Goal: Information Seeking & Learning: Understand process/instructions

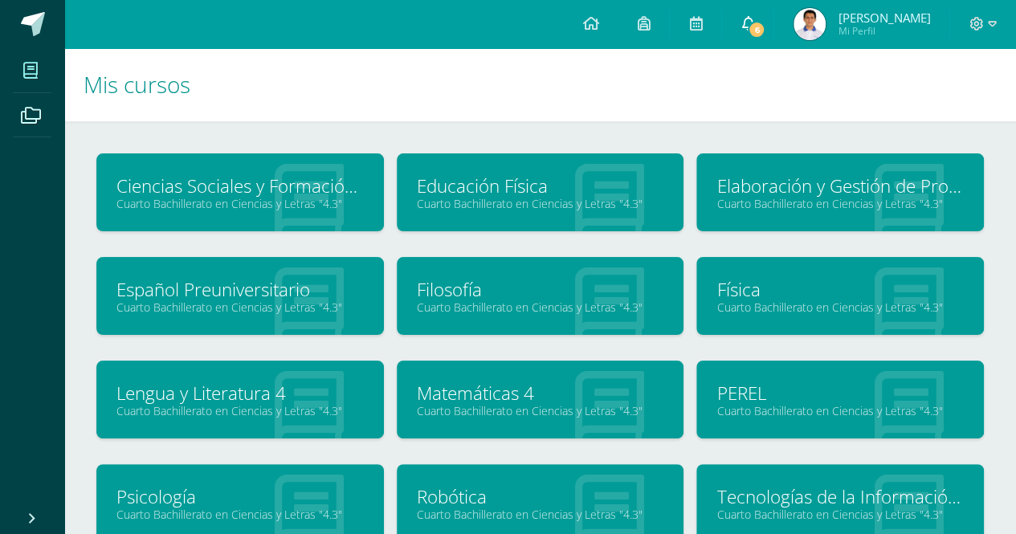
click at [765, 32] on span "6" at bounding box center [757, 30] width 18 height 18
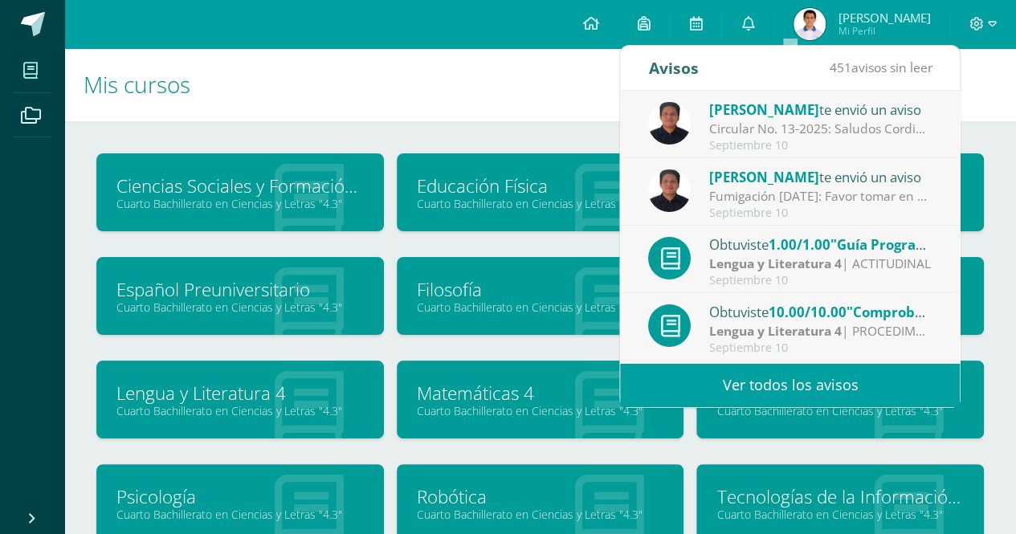
click at [779, 128] on div "Circular No. 13-2025: Saludos Cordiales, por este medio se hace notificación el…" at bounding box center [820, 129] width 223 height 18
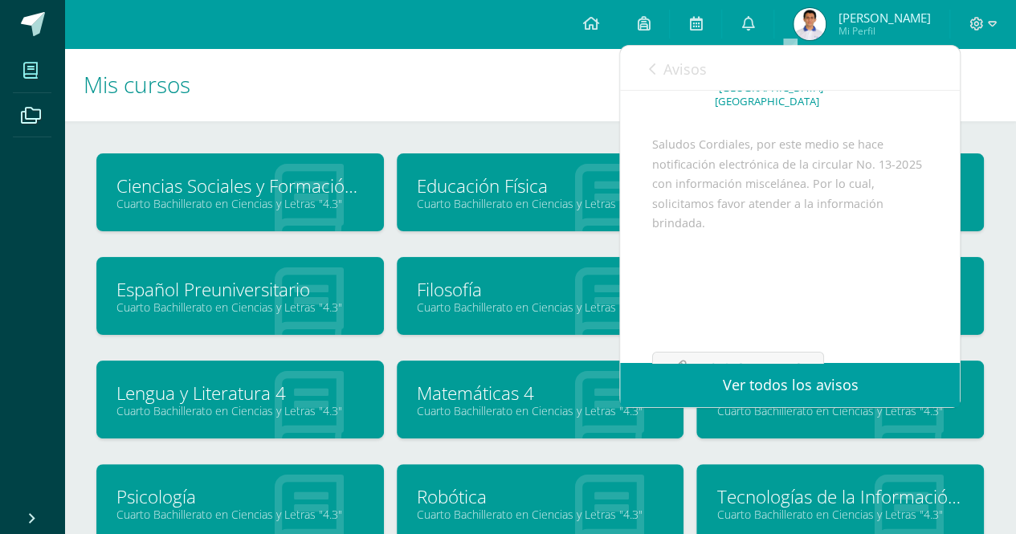
scroll to position [194, 0]
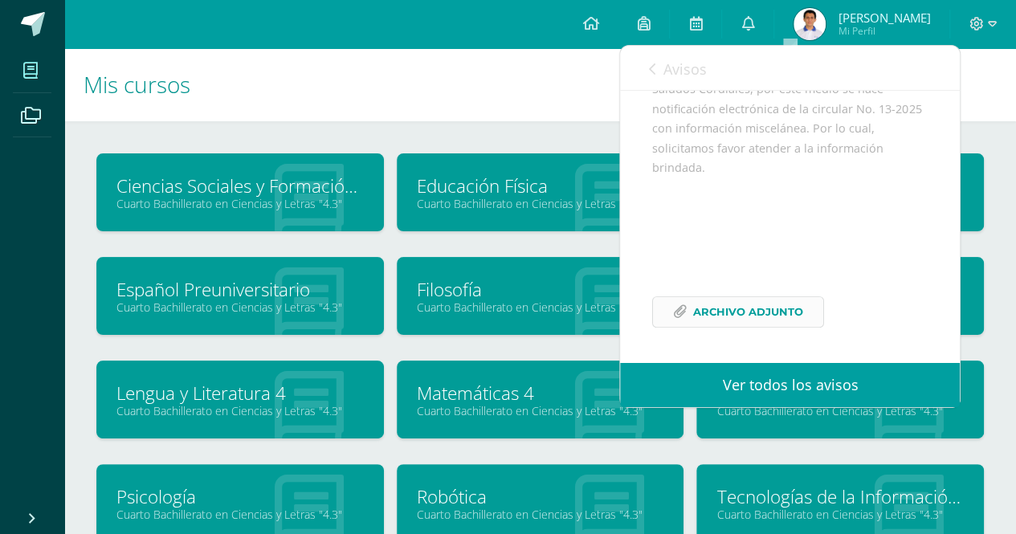
click at [764, 309] on span "Archivo Adjunto" at bounding box center [748, 312] width 110 height 30
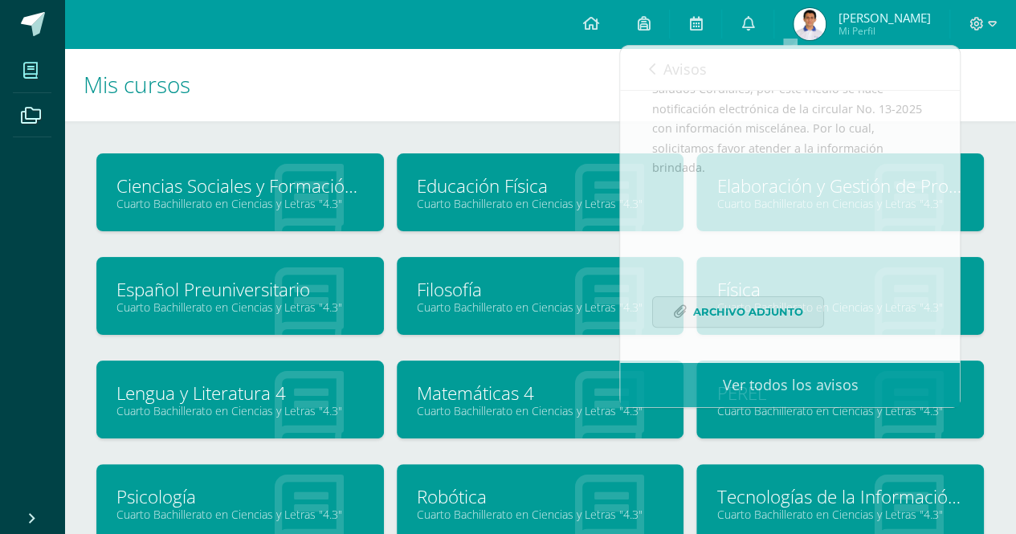
click at [498, 141] on div "Ciencias Sociales y Formación Ciudadana 4 Cuarto Bachillerato en Ciencias y Let…" at bounding box center [540, 449] width 952 height 657
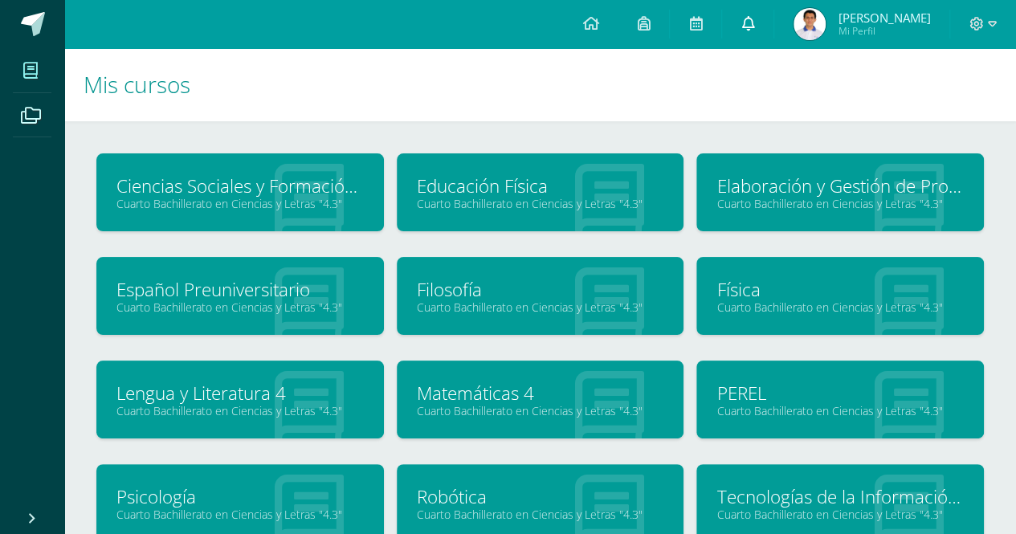
click at [773, 42] on link "0" at bounding box center [747, 24] width 51 height 48
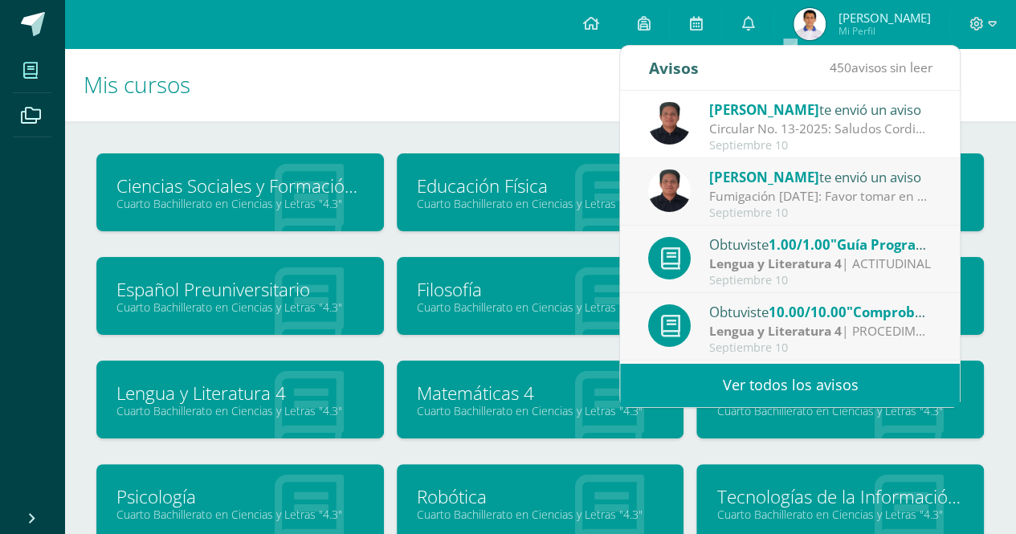
click at [764, 192] on div "Fumigación [DATE]: Favor tomar en consideración la información referida." at bounding box center [820, 196] width 223 height 18
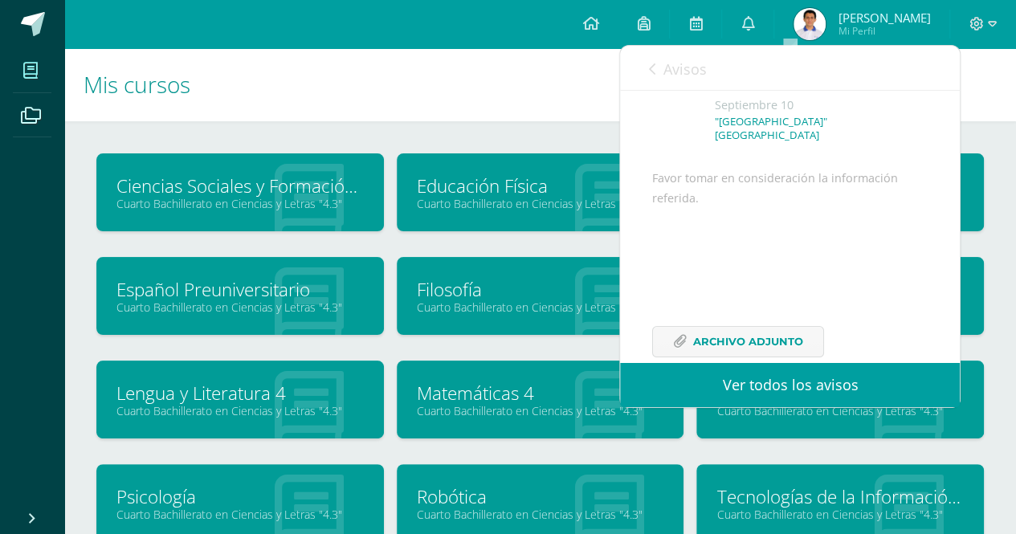
scroll to position [136, 0]
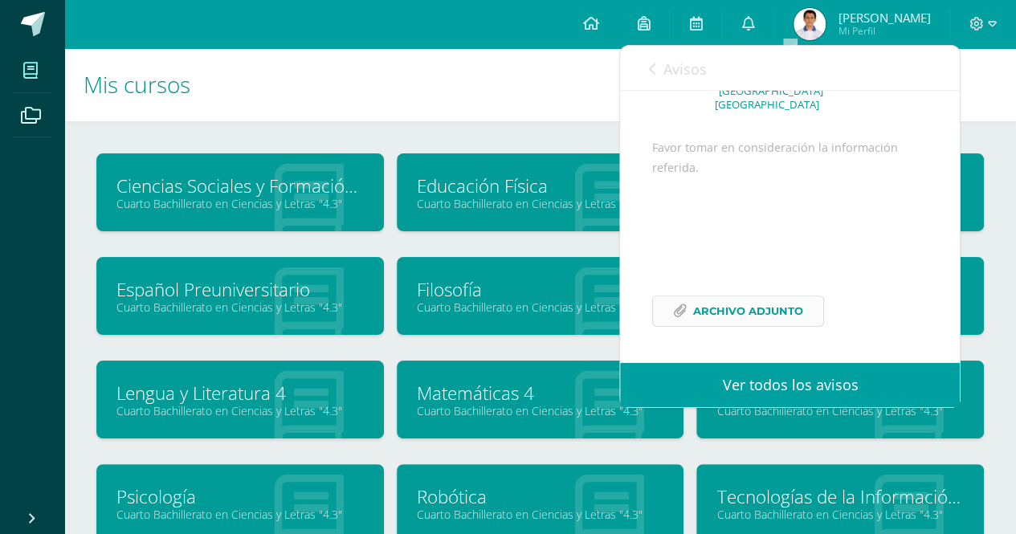
click at [729, 313] on span "Archivo Adjunto" at bounding box center [748, 311] width 110 height 30
click at [651, 75] on link "Avisos" at bounding box center [677, 69] width 58 height 46
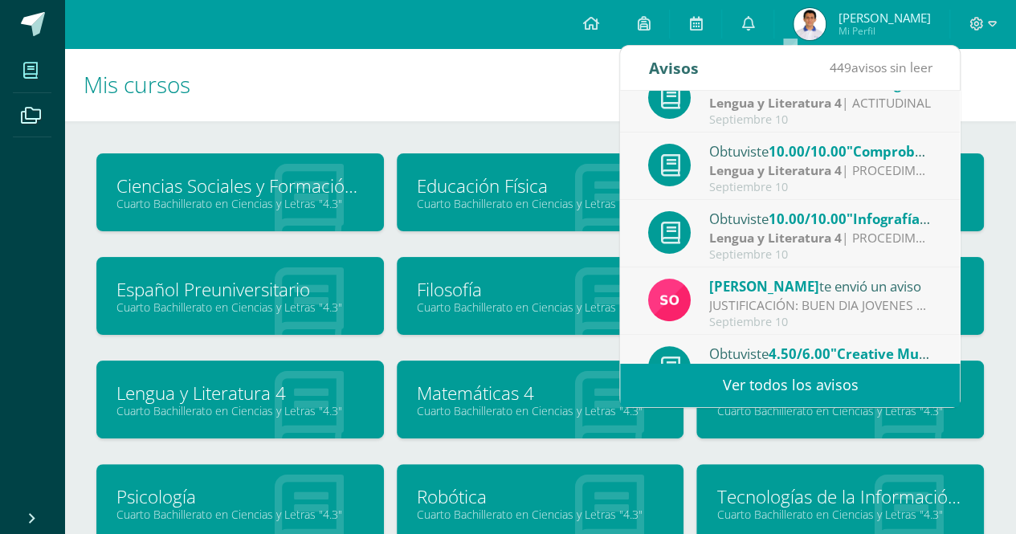
scroll to position [241, 0]
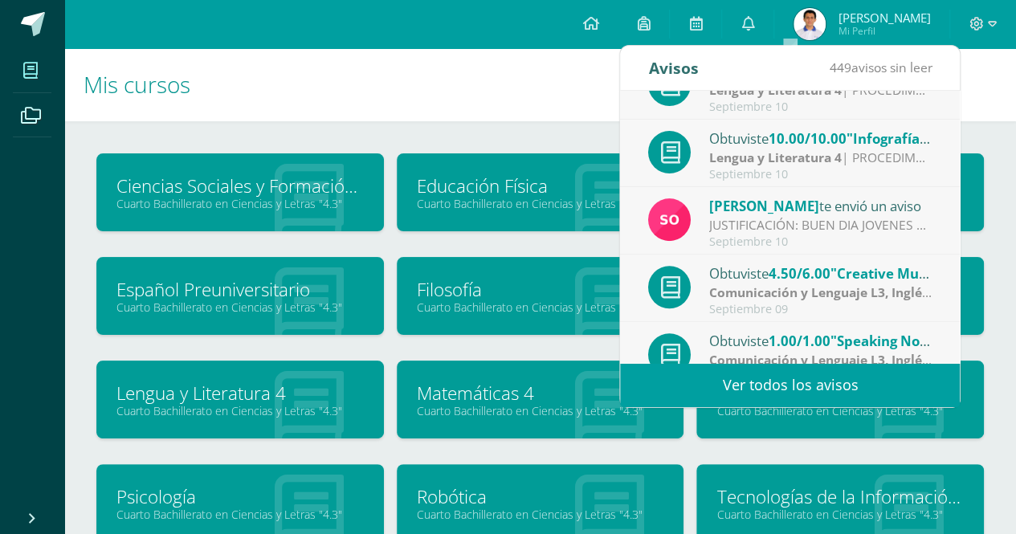
click at [82, 338] on div "Ciencias Sociales y Formación Ciudadana 4 Cuarto Bachillerato en Ciencias y Let…" at bounding box center [540, 449] width 952 height 657
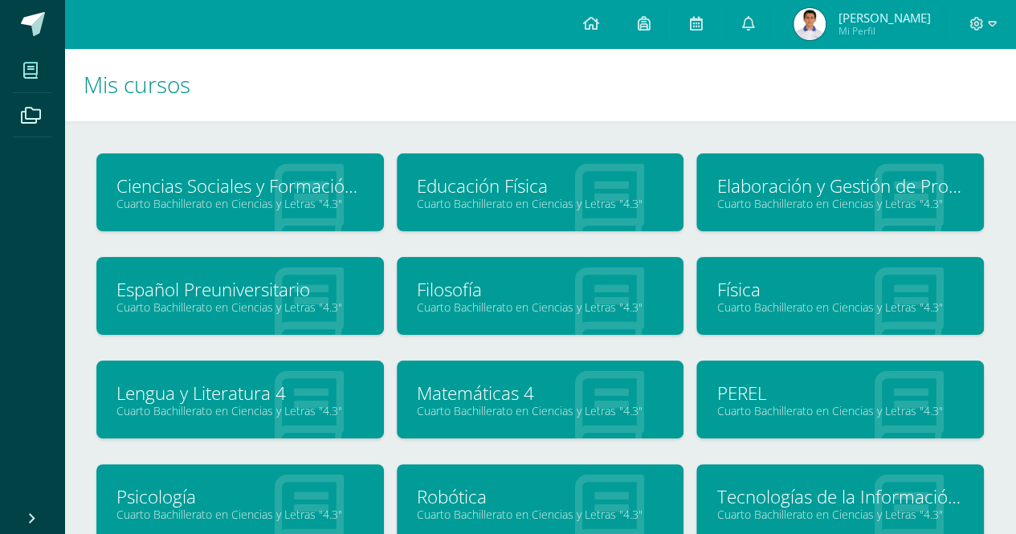
click at [308, 495] on link "Psicología" at bounding box center [239, 496] width 247 height 25
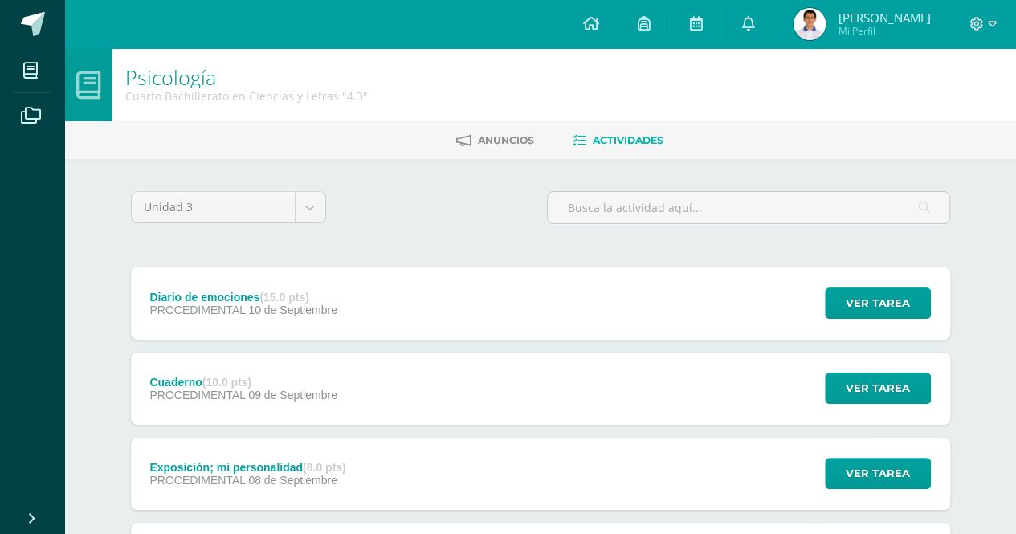
click at [422, 446] on div "Exposición; mi personalidad (8.0 pts) PROCEDIMENTAL [DATE] Ver tarea Exposición…" at bounding box center [540, 474] width 819 height 72
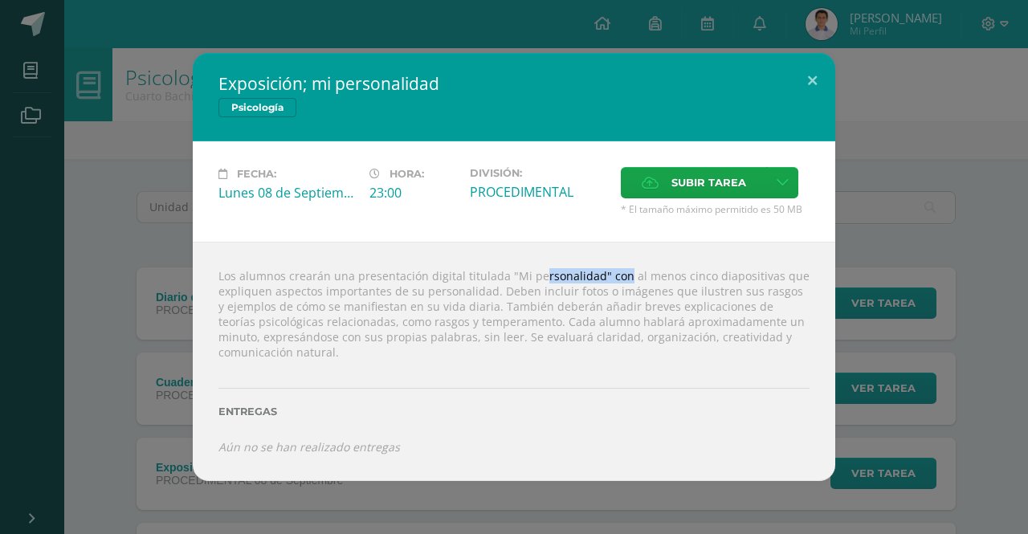
drag, startPoint x: 507, startPoint y: 275, endPoint x: 589, endPoint y: 271, distance: 82.0
click at [589, 271] on div "Los alumnos crearán una presentación digital titulada "Mi personalidad" con al …" at bounding box center [514, 361] width 642 height 238
copy div "Mi personalidad"
drag, startPoint x: 272, startPoint y: 291, endPoint x: 488, endPoint y: 293, distance: 216.0
click at [488, 293] on div "Los alumnos crearán una presentación digital titulada "Mi personalidad" con al …" at bounding box center [514, 361] width 642 height 238
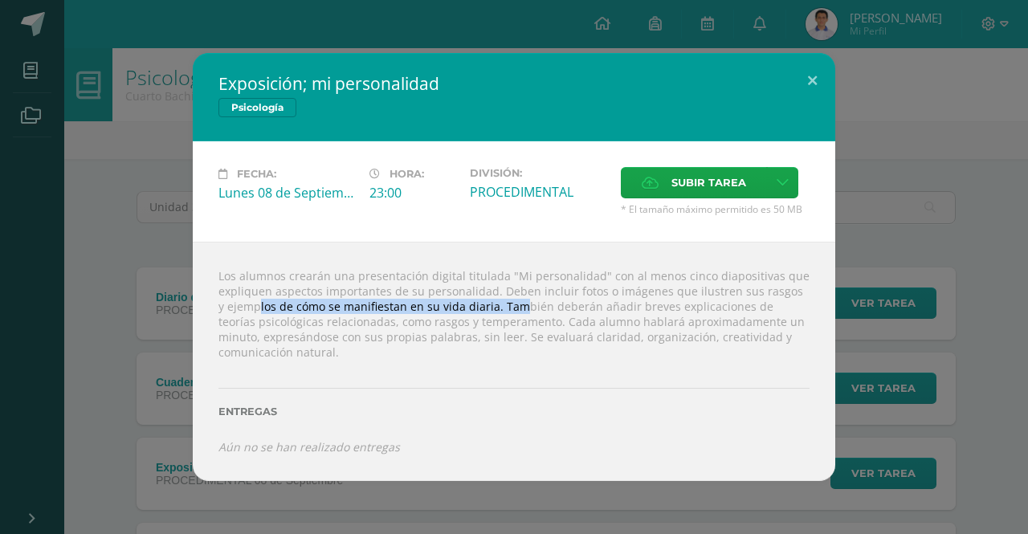
drag, startPoint x: 218, startPoint y: 304, endPoint x: 479, endPoint y: 306, distance: 260.2
click at [479, 306] on div "Los alumnos crearán una presentación digital titulada "Mi personalidad" con al …" at bounding box center [514, 361] width 642 height 238
copy div "ejemplos de cómo se manifiestan en su vida diaria"
click at [502, 343] on div "Los alumnos crearán una presentación digital titulada "Mi personalidad" con al …" at bounding box center [514, 361] width 642 height 238
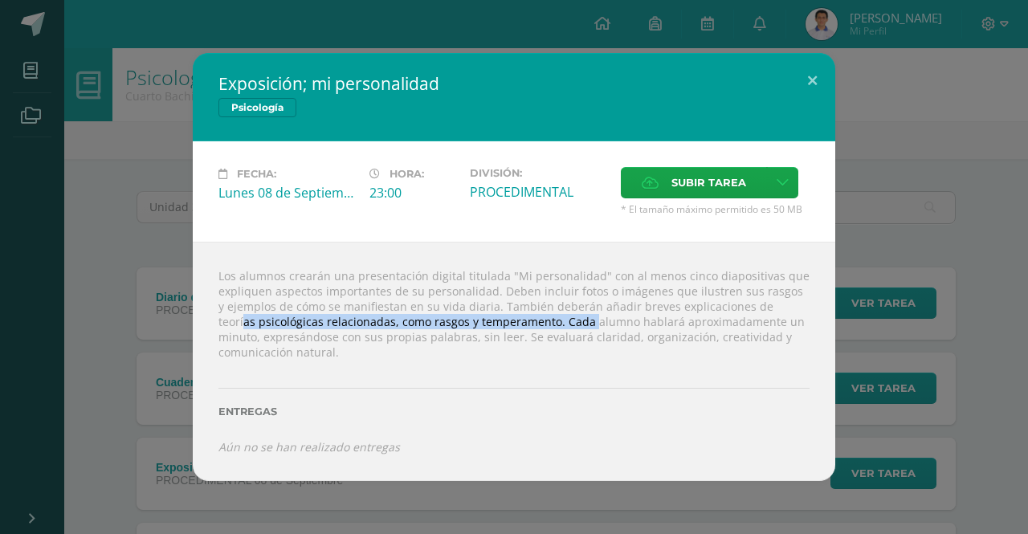
drag, startPoint x: 748, startPoint y: 308, endPoint x: 520, endPoint y: 323, distance: 227.7
click at [520, 323] on div "Los alumnos crearán una presentación digital titulada "Mi personalidad" con al …" at bounding box center [514, 361] width 642 height 238
copy div "teorías psicológicas relacionadas, como rasgos y temperamento."
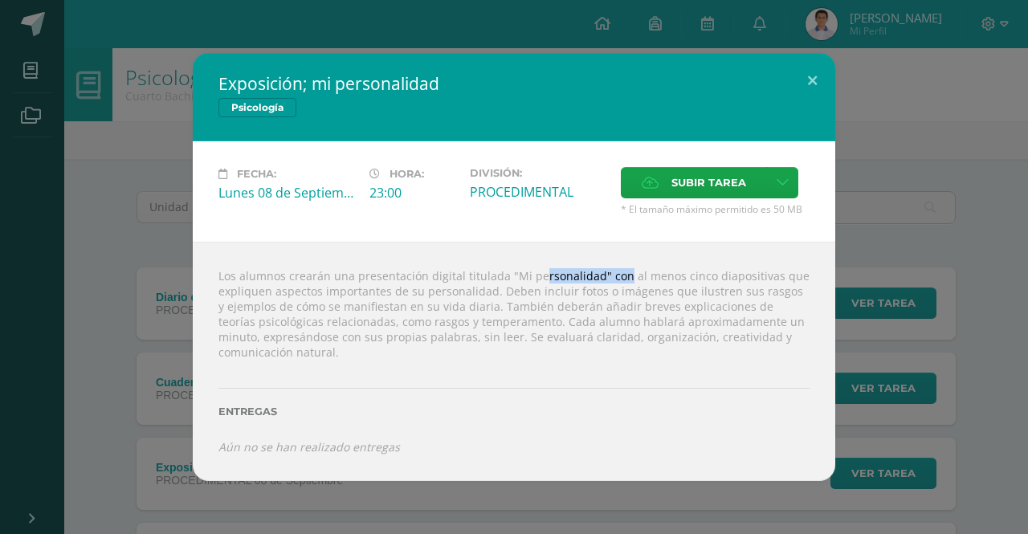
drag, startPoint x: 509, startPoint y: 277, endPoint x: 589, endPoint y: 277, distance: 79.5
click at [589, 277] on div "Los alumnos crearán una presentación digital titulada "Mi personalidad" con al …" at bounding box center [514, 361] width 642 height 238
copy div "Mi personalidad"
click at [805, 79] on button at bounding box center [812, 80] width 46 height 55
